Goal: Task Accomplishment & Management: Manage account settings

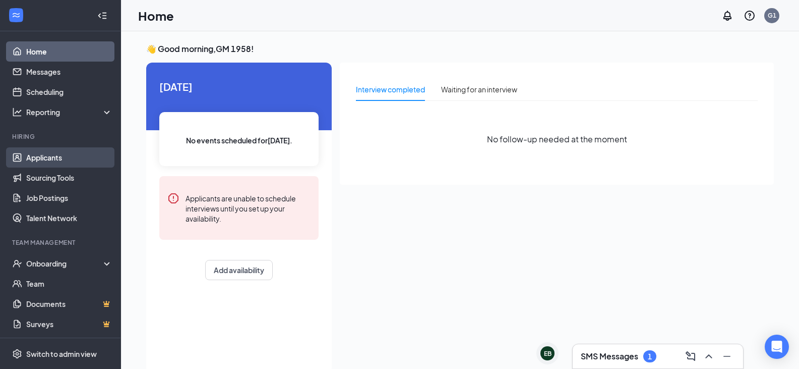
click at [64, 157] on link "Applicants" at bounding box center [69, 157] width 86 height 20
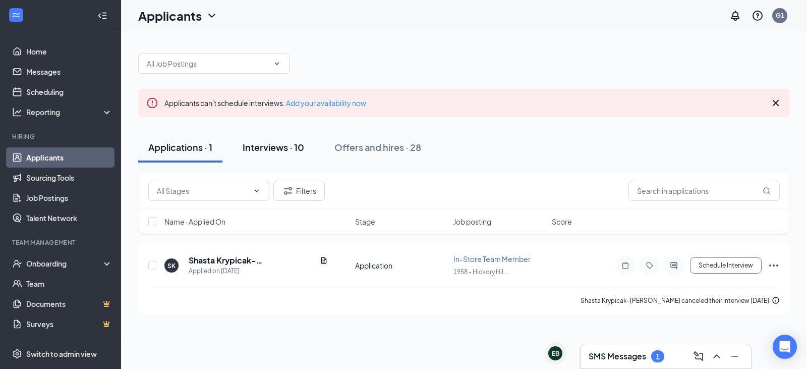
click at [256, 143] on div "Interviews · 10" at bounding box center [274, 147] width 62 height 13
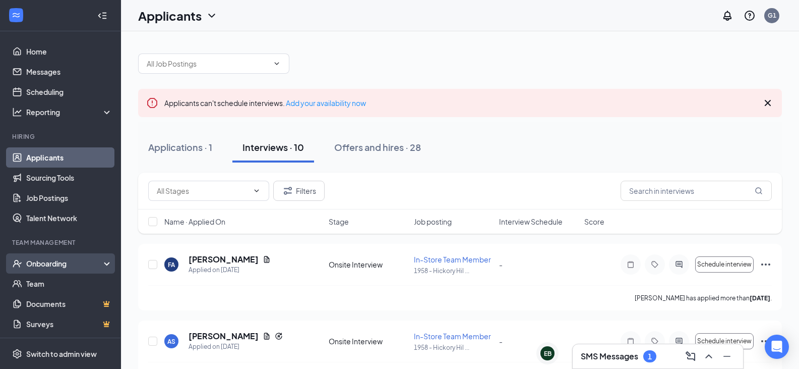
click at [51, 264] on div "Onboarding" at bounding box center [65, 263] width 78 height 10
click at [57, 283] on link "Overview" at bounding box center [69, 283] width 86 height 20
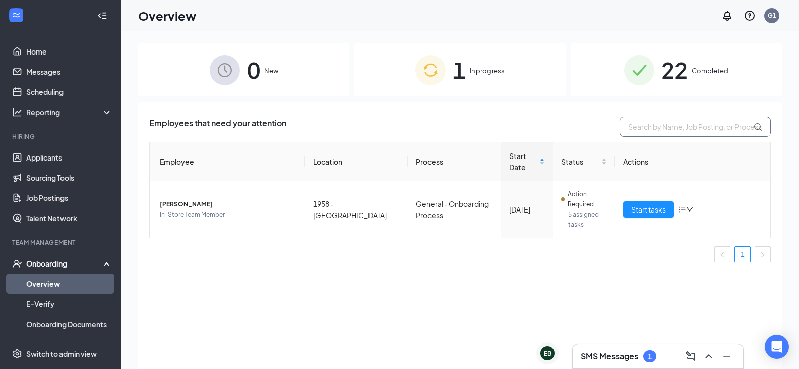
click at [679, 126] on input "text" at bounding box center [695, 127] width 151 height 20
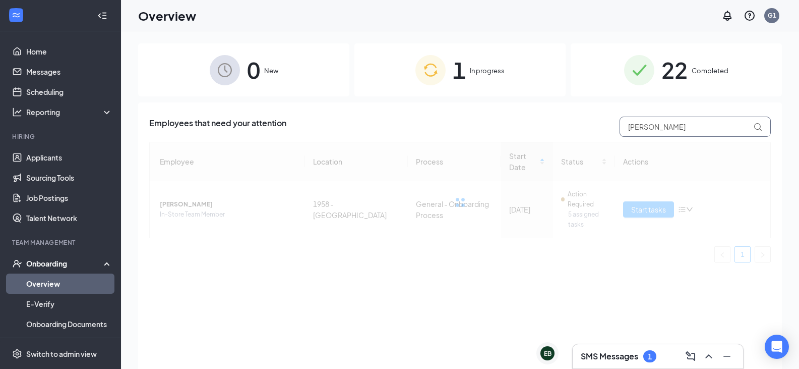
type input "[PERSON_NAME]"
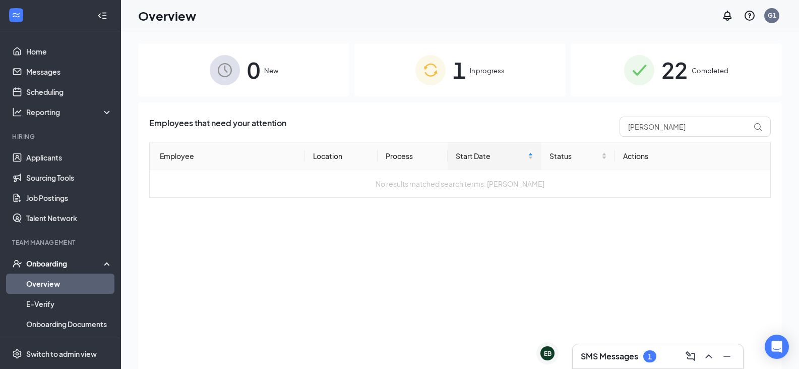
click at [734, 77] on div "22 Completed" at bounding box center [676, 69] width 211 height 53
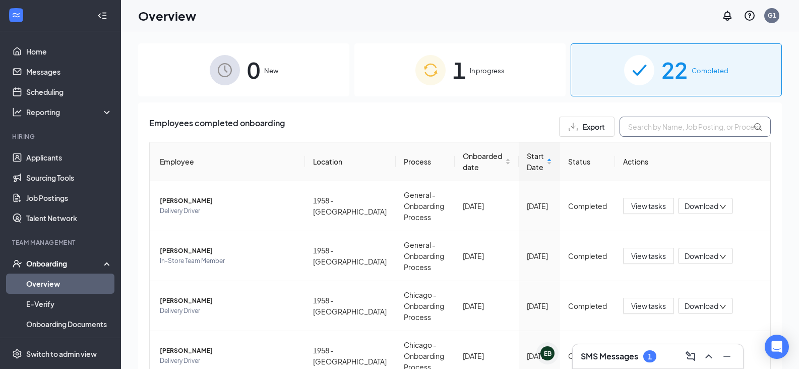
click at [663, 127] on input "text" at bounding box center [695, 127] width 151 height 20
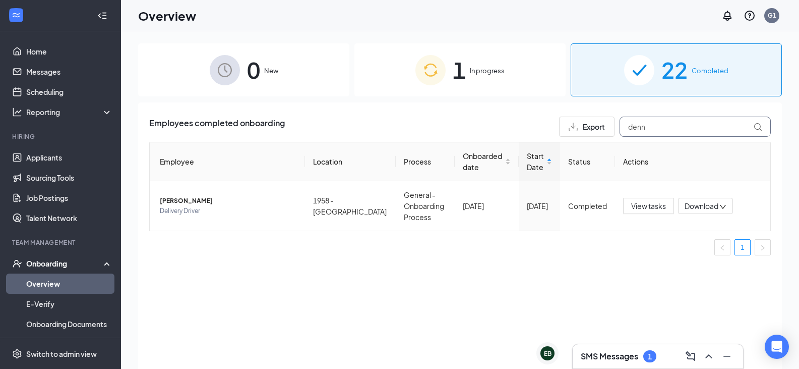
type input "denni"
